Goal: Find specific page/section: Find specific page/section

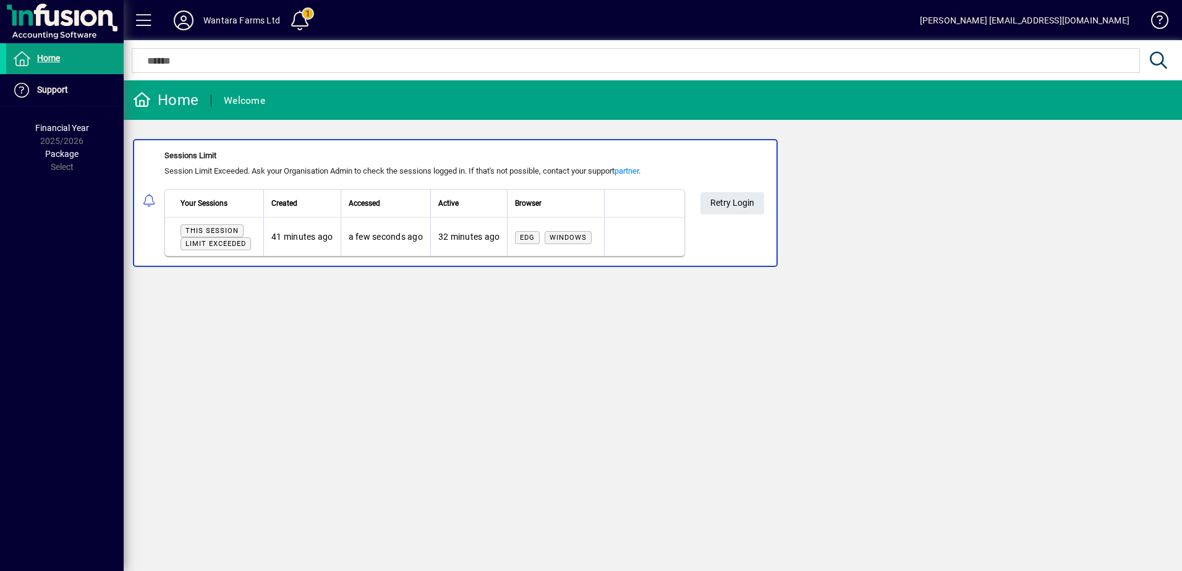
click at [532, 481] on div "Home Welcome Sessions Limit Session Limit Exceeded. Ask your Organisation Admin…" at bounding box center [653, 325] width 1058 height 491
click at [716, 201] on span "Retry Login" at bounding box center [732, 203] width 44 height 20
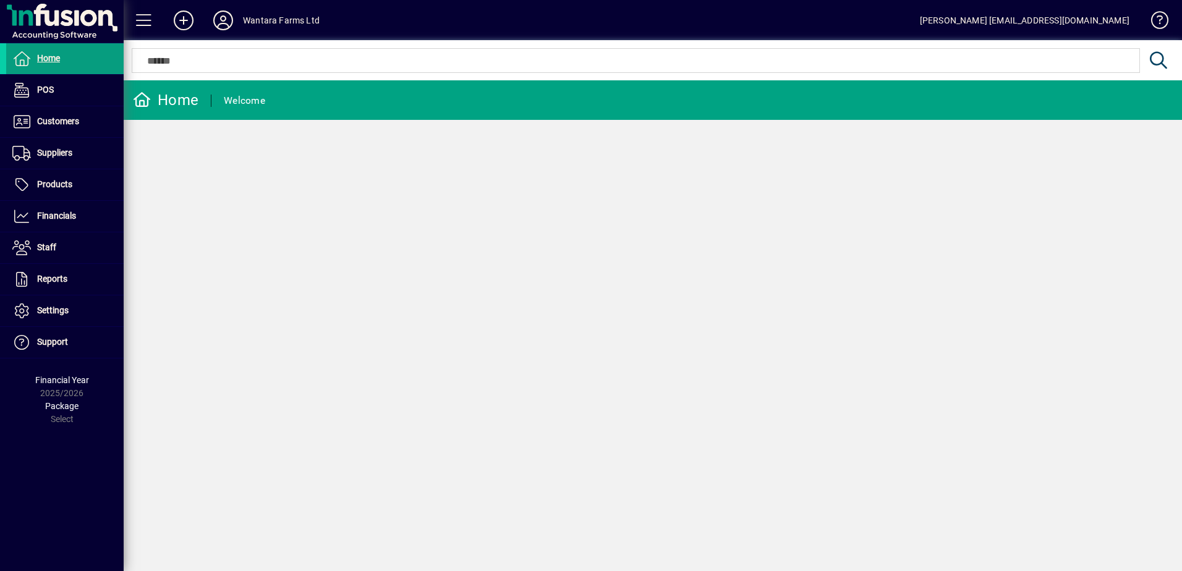
click at [792, 292] on div "Home Welcome" at bounding box center [653, 325] width 1058 height 491
click at [60, 154] on span "Suppliers" at bounding box center [54, 153] width 35 height 10
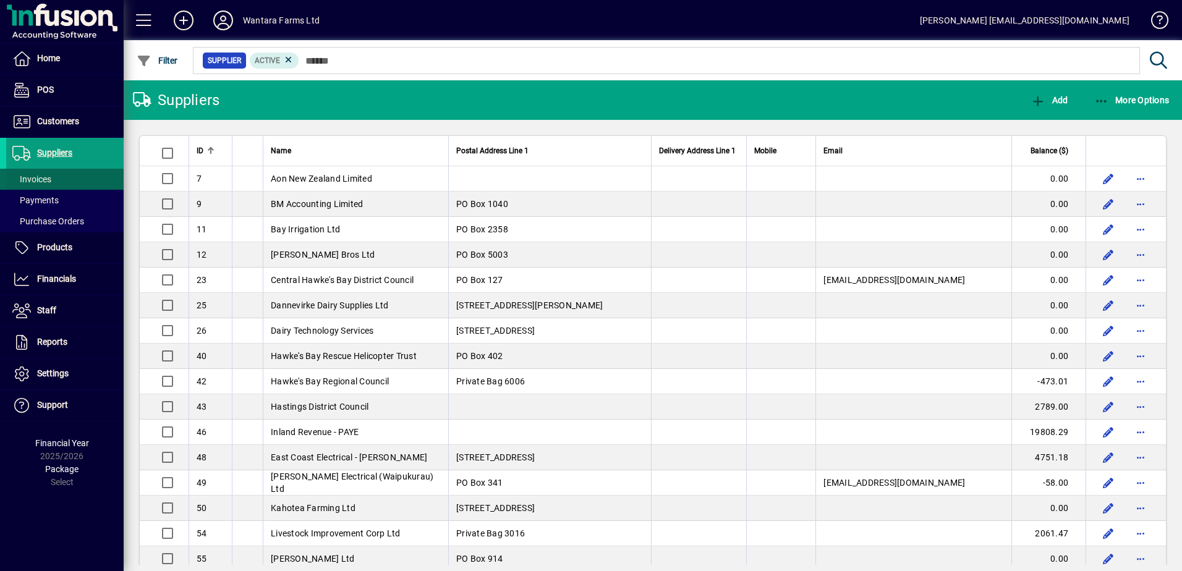
click at [41, 179] on span "Invoices" at bounding box center [31, 179] width 39 height 10
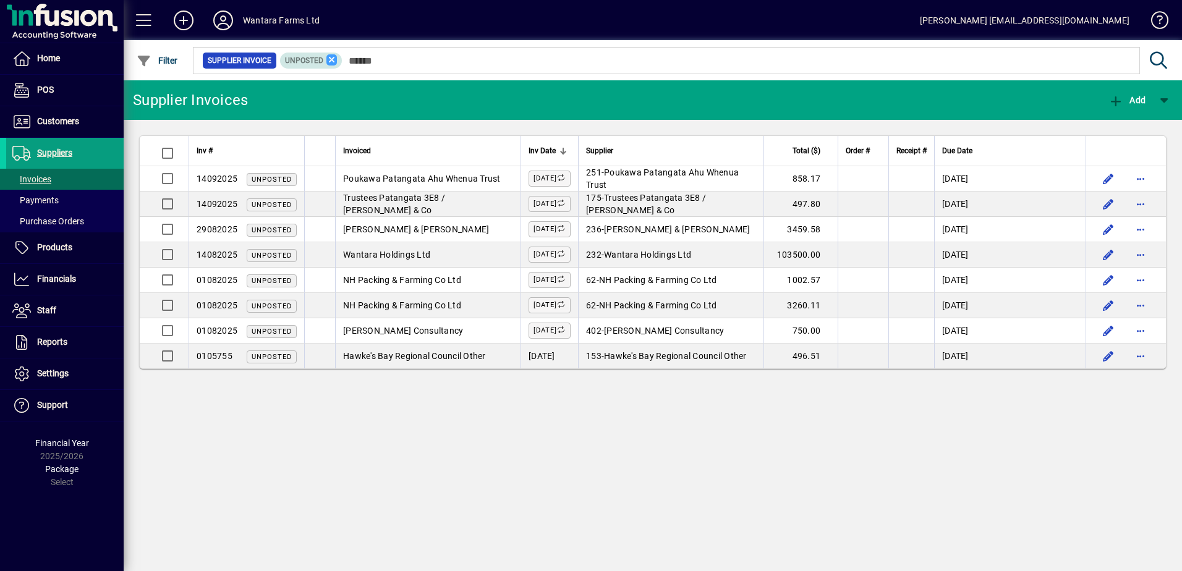
click at [335, 59] on icon at bounding box center [331, 59] width 11 height 11
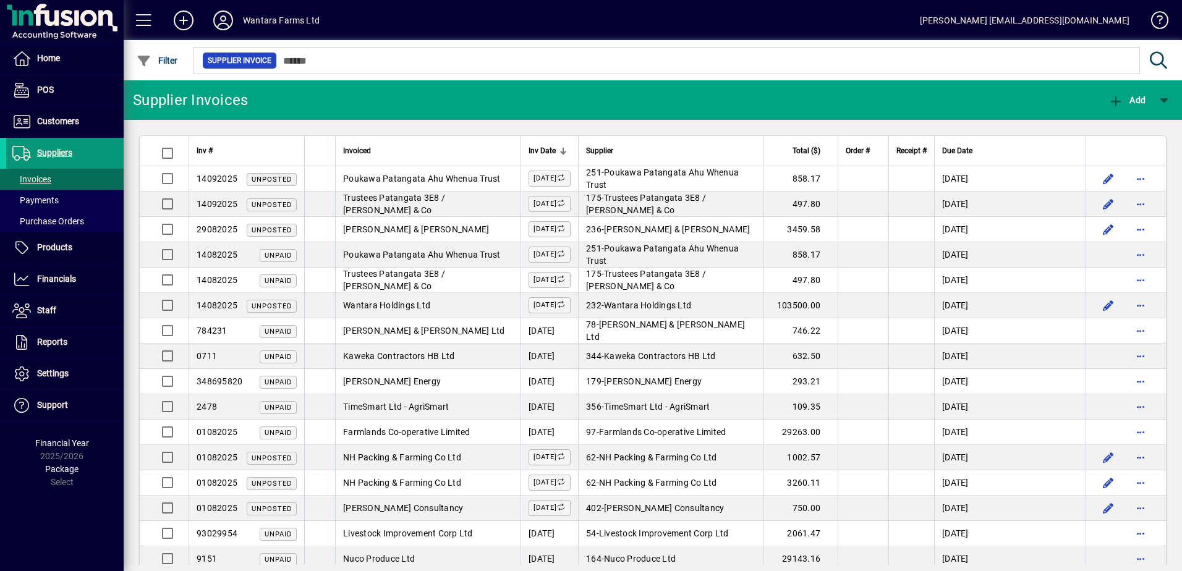
click at [62, 149] on span "Suppliers" at bounding box center [54, 153] width 35 height 10
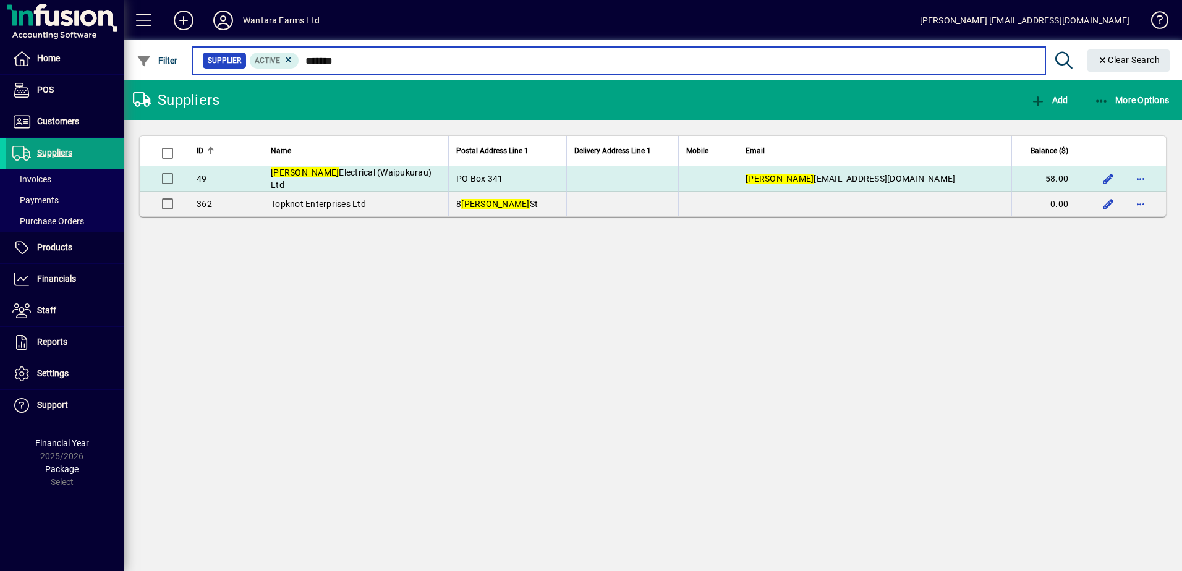
type input "*******"
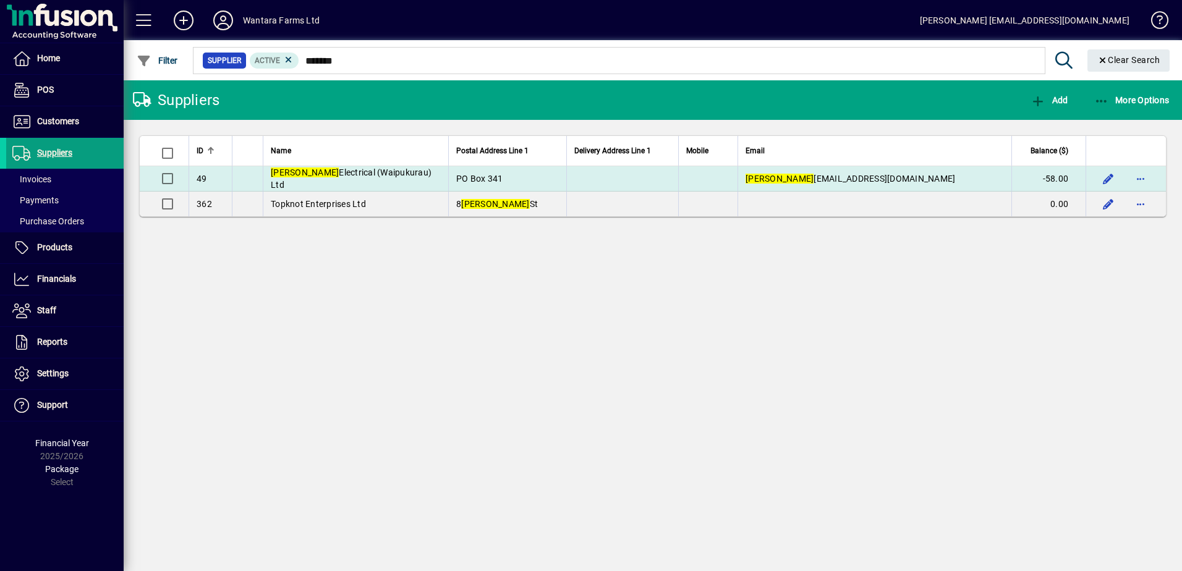
click at [384, 174] on span "Johnson Electrical (Waipukurau) Ltd" at bounding box center [351, 178] width 161 height 22
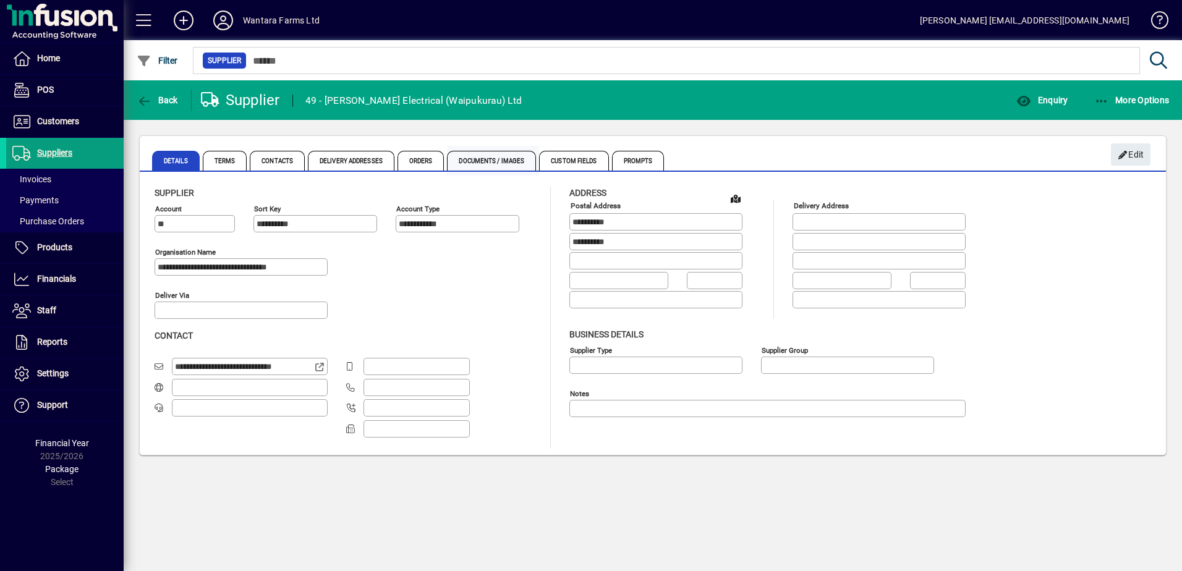
click at [462, 159] on span "Documents / Images" at bounding box center [491, 161] width 89 height 20
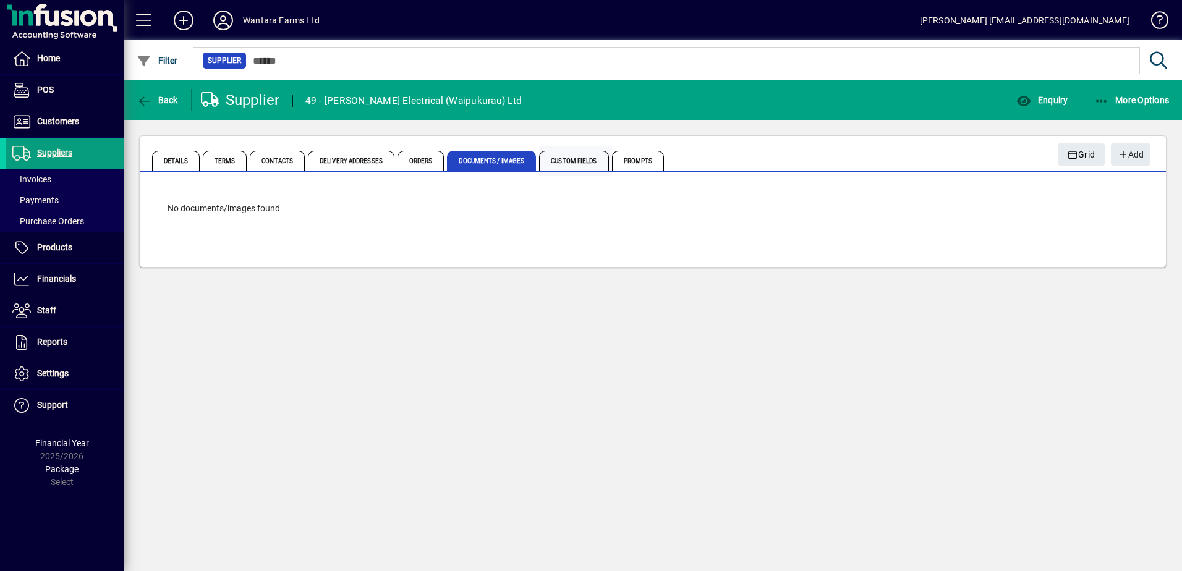
click at [582, 163] on span "Custom Fields" at bounding box center [573, 161] width 69 height 20
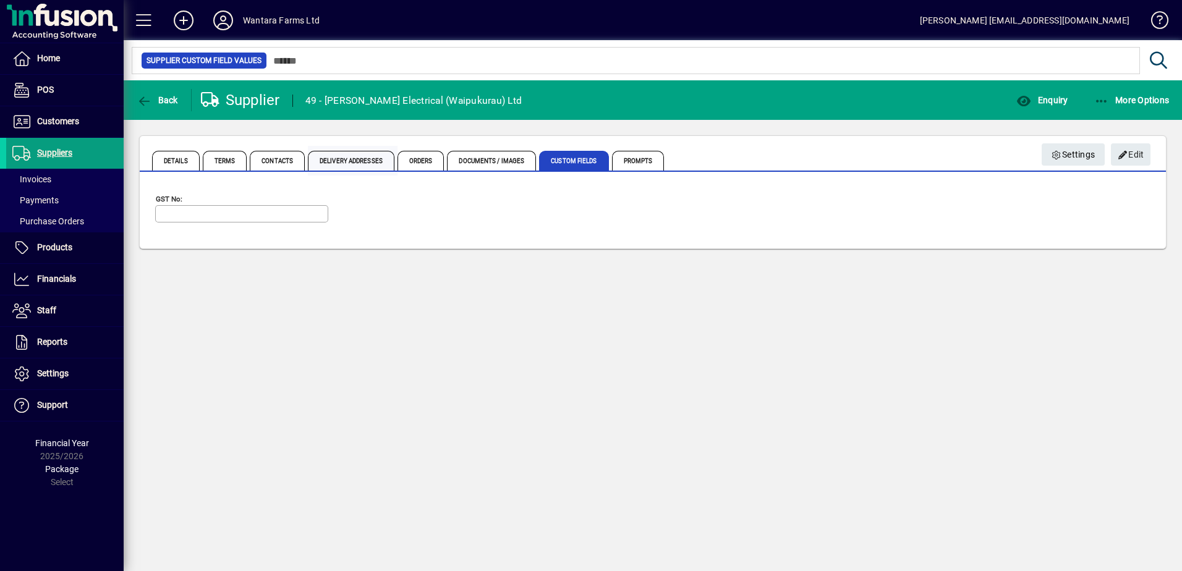
click at [351, 161] on span "Delivery Addresses" at bounding box center [351, 161] width 87 height 20
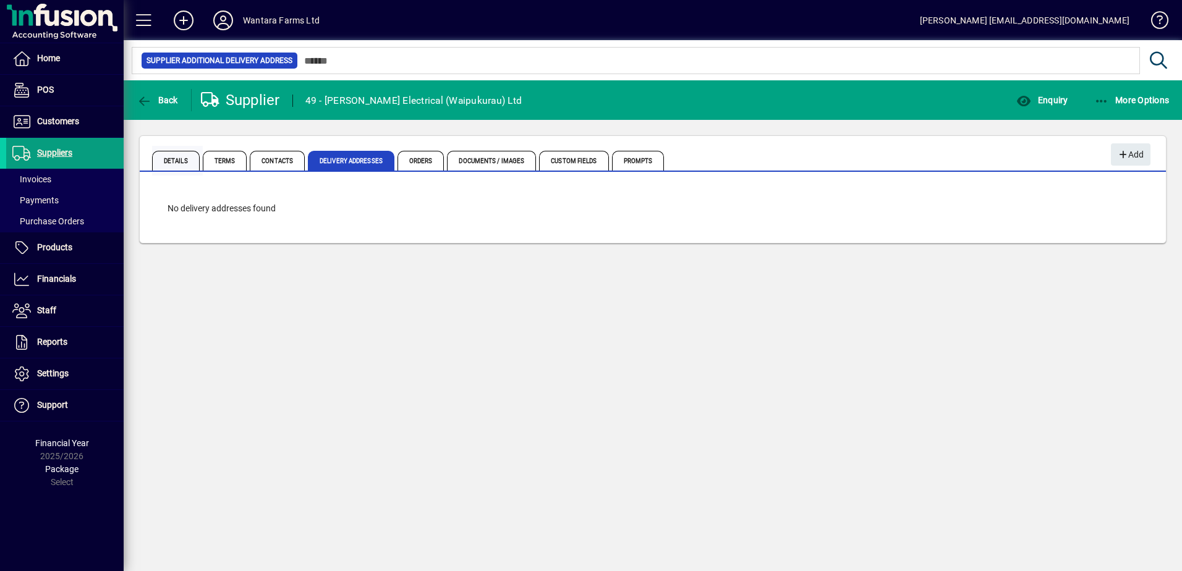
click at [182, 162] on span "Details" at bounding box center [176, 161] width 48 height 20
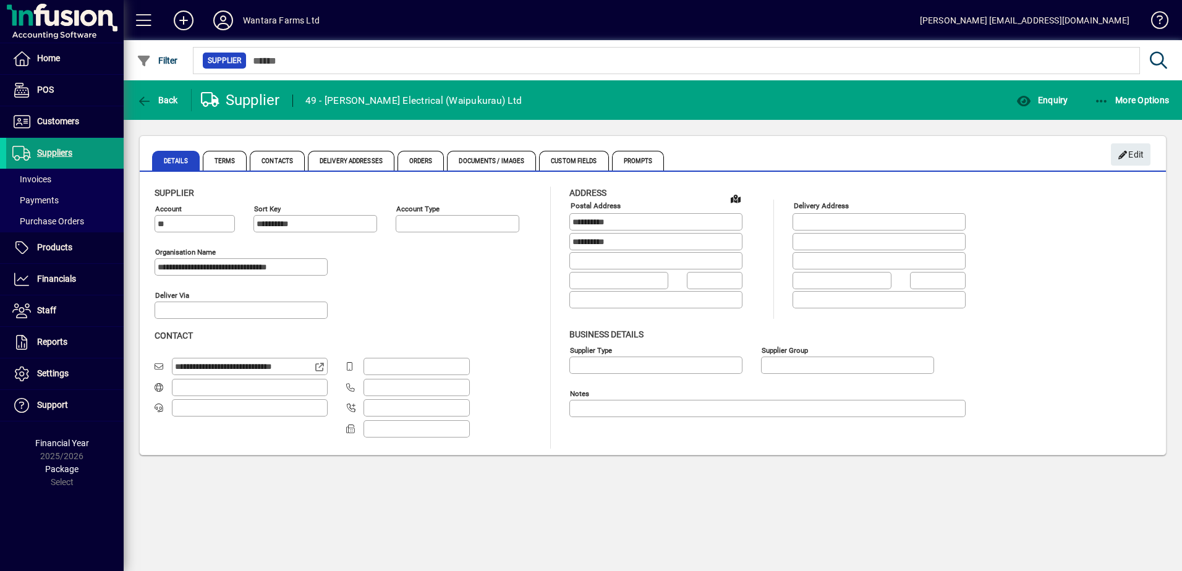
type input "**********"
click at [35, 174] on span "Invoices" at bounding box center [28, 179] width 45 height 13
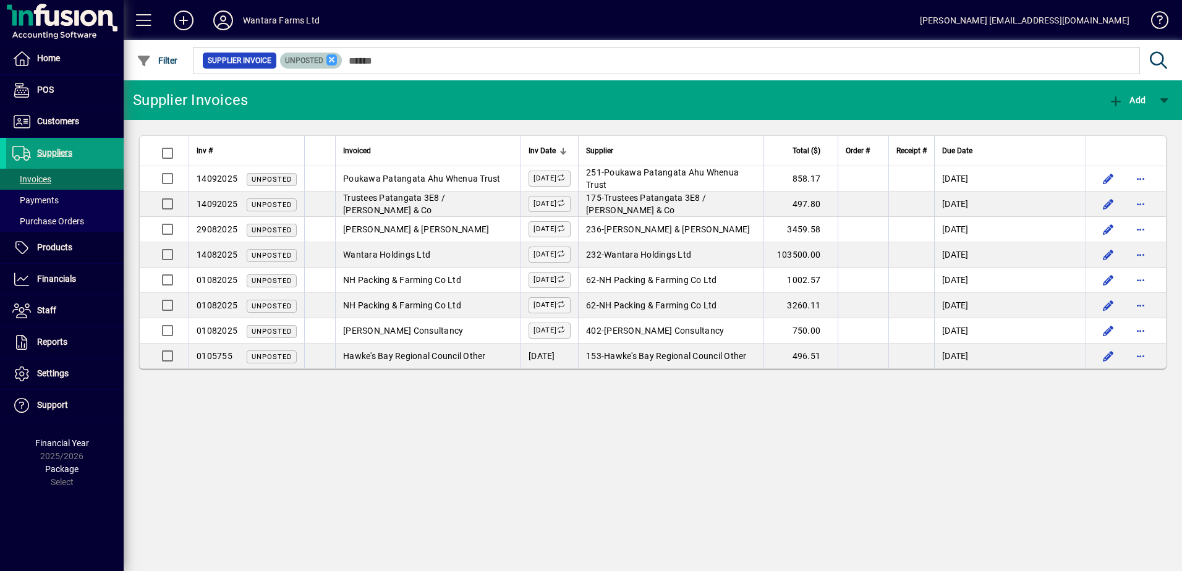
click at [329, 55] on icon at bounding box center [331, 59] width 11 height 11
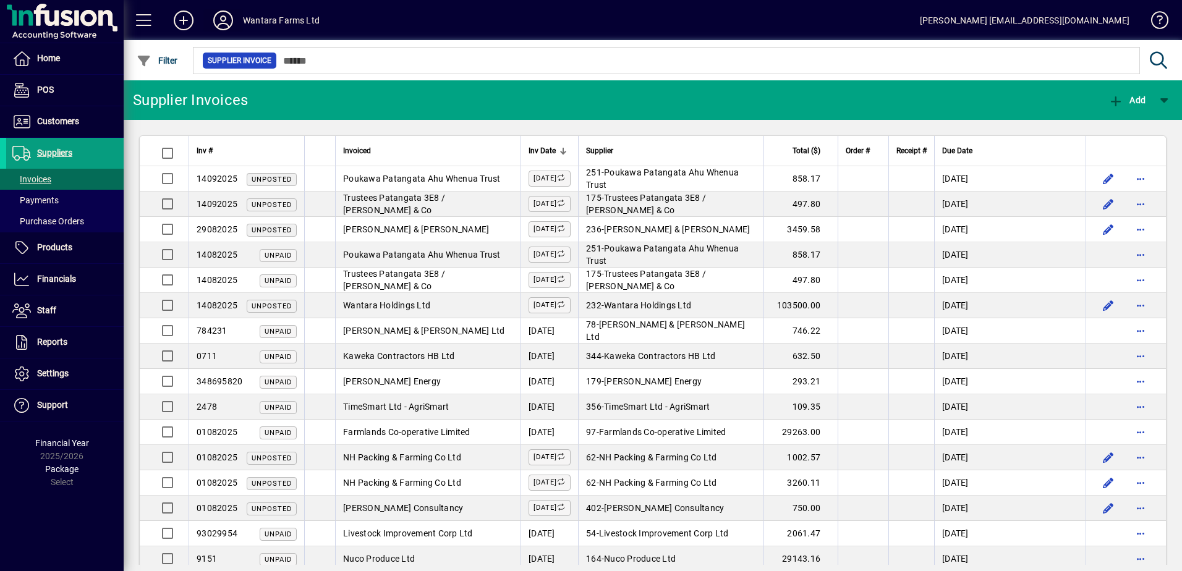
click at [224, 18] on icon at bounding box center [223, 21] width 25 height 20
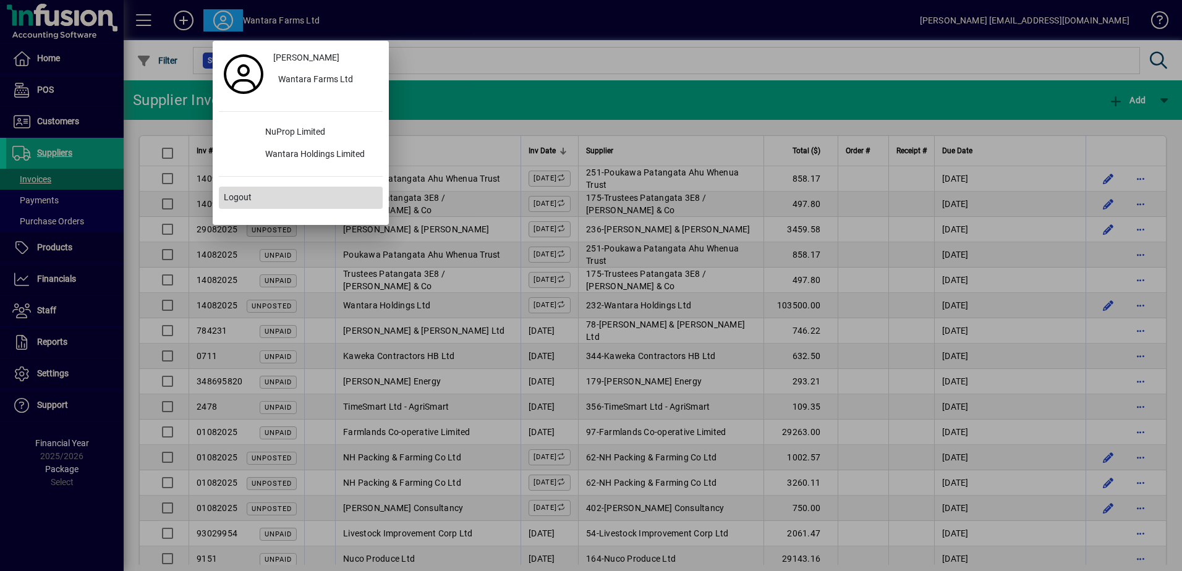
click at [236, 199] on span "Logout" at bounding box center [238, 197] width 28 height 13
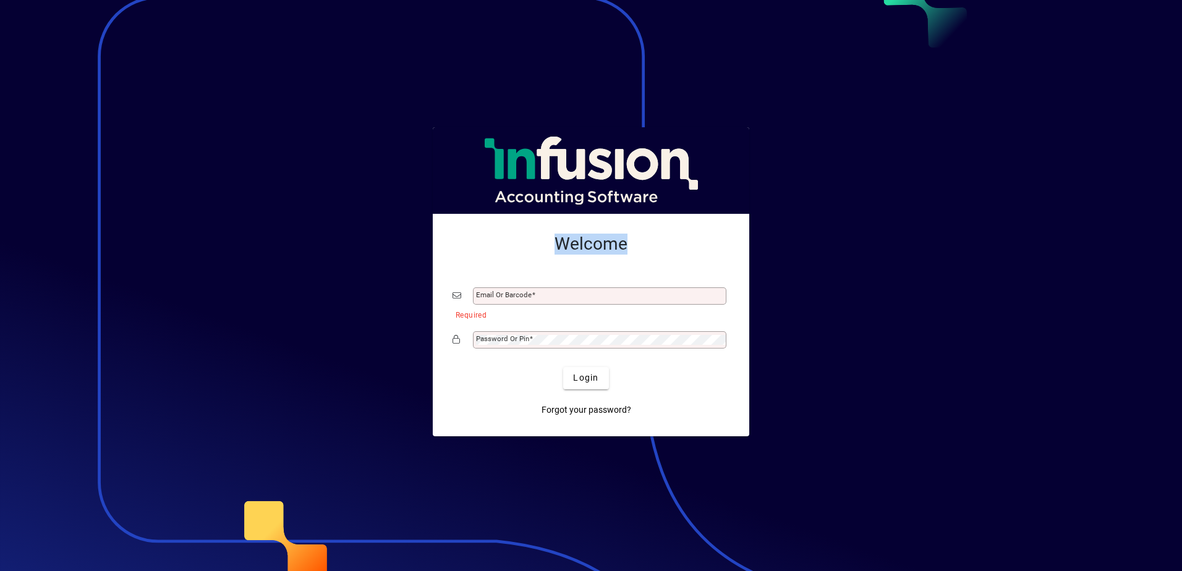
type input "**********"
